Goal: Information Seeking & Learning: Learn about a topic

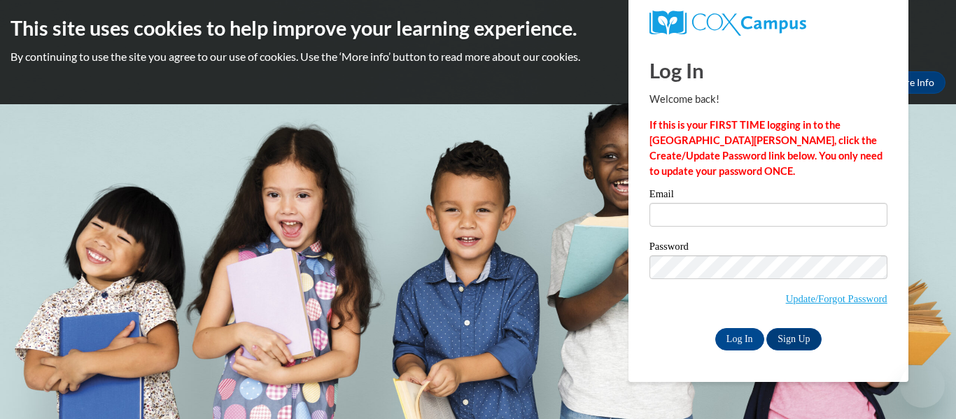
click at [692, 209] on input "Email" at bounding box center [769, 215] width 238 height 24
type input "ssivasankar@ymcadane.org"
click at [729, 340] on input "Log In" at bounding box center [740, 339] width 49 height 22
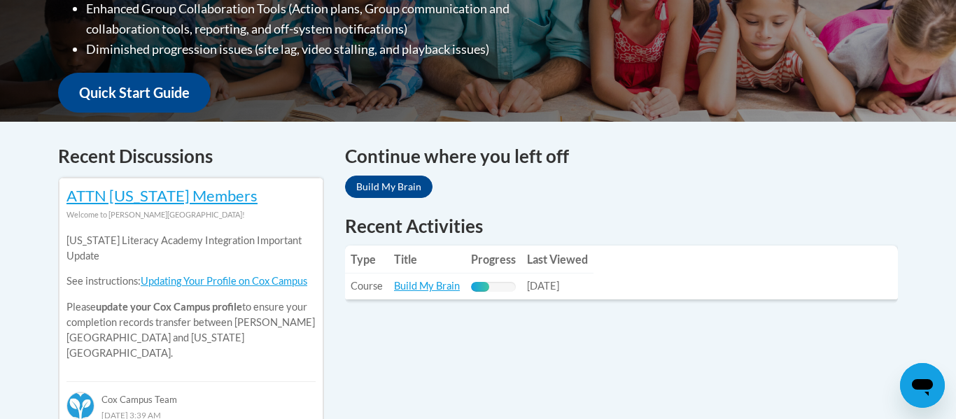
scroll to position [475, 0]
click at [438, 285] on link "Build My Brain" at bounding box center [427, 285] width 66 height 12
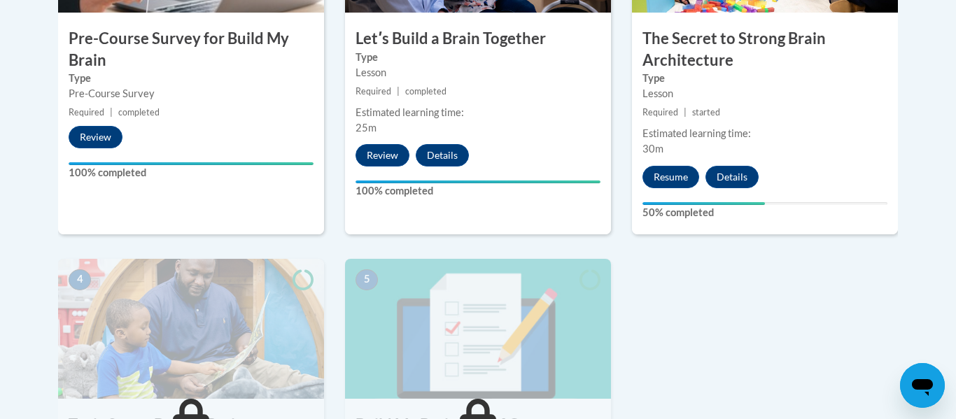
scroll to position [582, 0]
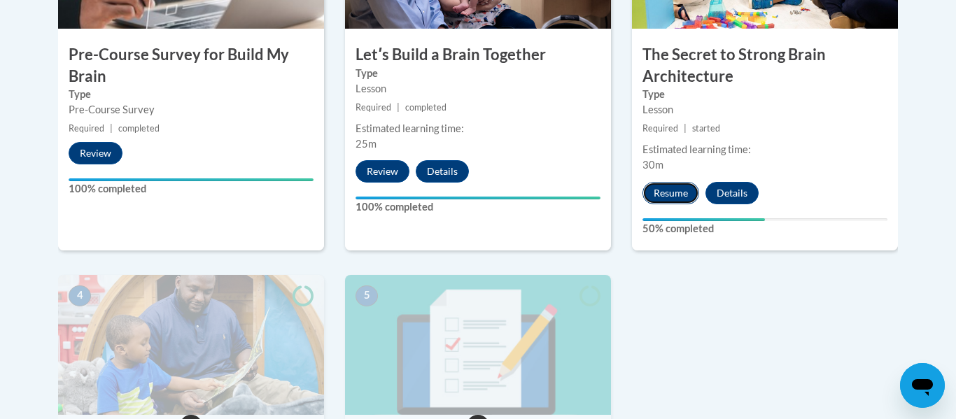
click at [671, 197] on button "Resume" at bounding box center [671, 193] width 57 height 22
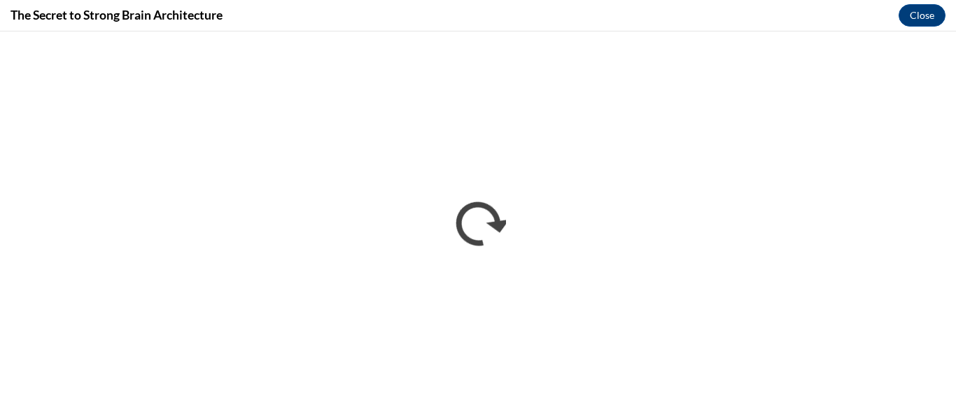
scroll to position [0, 0]
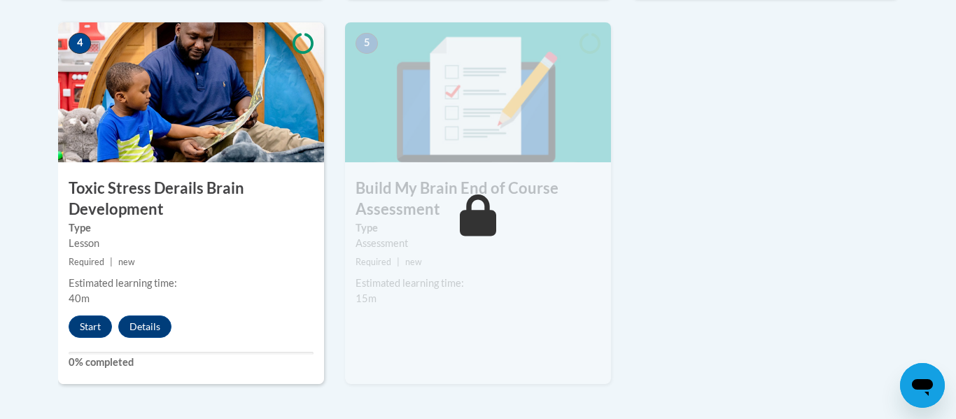
scroll to position [840, 0]
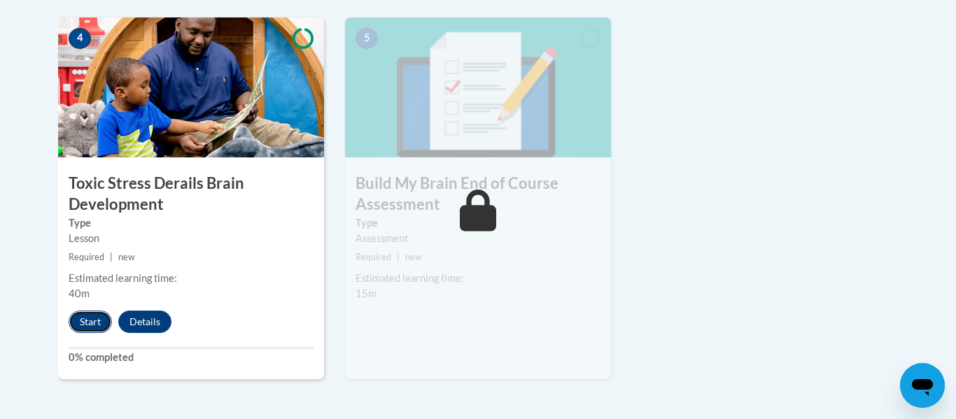
click at [89, 323] on button "Start" at bounding box center [90, 322] width 43 height 22
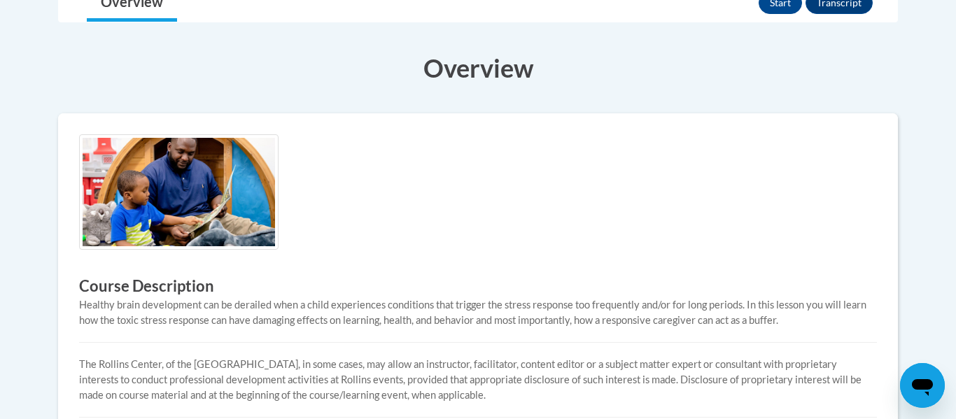
scroll to position [347, 0]
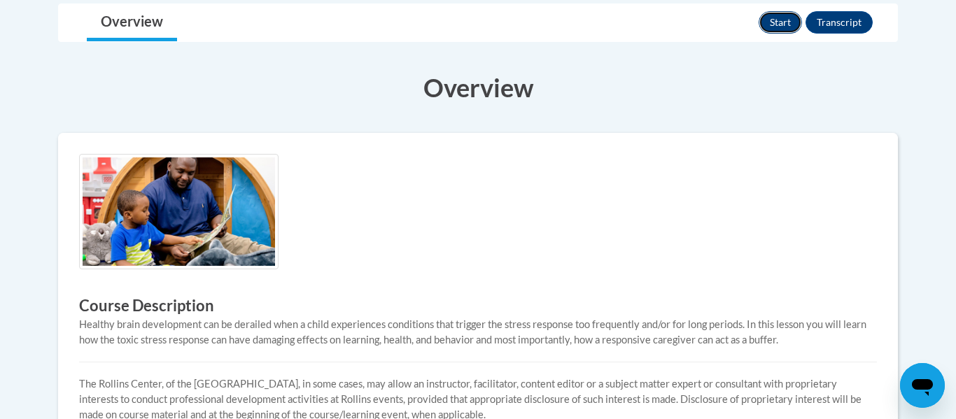
click at [765, 19] on button "Start" at bounding box center [780, 22] width 43 height 22
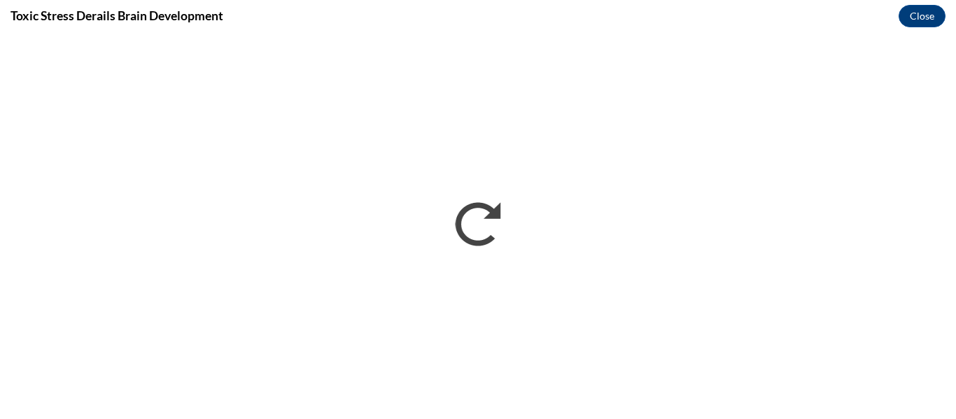
scroll to position [0, 0]
